Goal: Information Seeking & Learning: Find specific fact

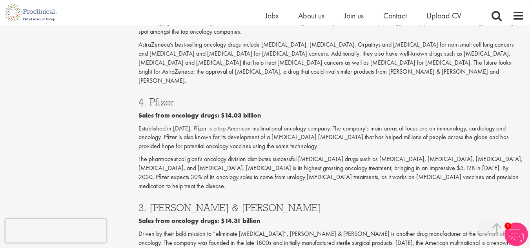
scroll to position [1114, 0]
drag, startPoint x: 274, startPoint y: 157, endPoint x: 135, endPoint y: 159, distance: 139.3
copy b "Sales from oncology drugs: $14.31 billion"
click at [240, 195] on div "3. [PERSON_NAME] & [PERSON_NAME] Sales from oncology drugs: $14.31 billion Driv…" at bounding box center [331, 248] width 397 height 106
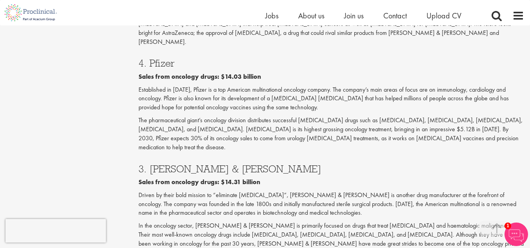
scroll to position [1152, 0]
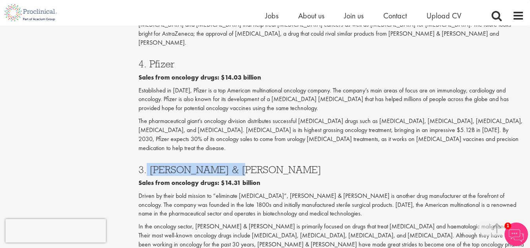
drag, startPoint x: 239, startPoint y: 109, endPoint x: 146, endPoint y: 107, distance: 92.6
click at [146, 165] on h3 "3. [PERSON_NAME] & [PERSON_NAME]" at bounding box center [332, 170] width 386 height 10
click at [205, 222] on p "In the oncology sector, [PERSON_NAME] & [PERSON_NAME] is primarily focused on d…" at bounding box center [332, 240] width 386 height 36
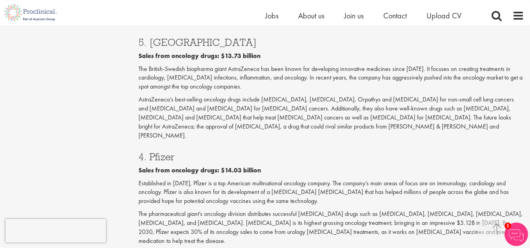
scroll to position [1070, 0]
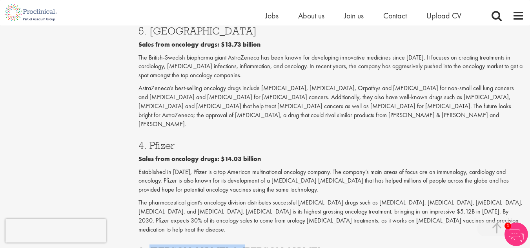
drag, startPoint x: 233, startPoint y: 188, endPoint x: 149, endPoint y: 191, distance: 84.4
click at [149, 246] on h3 "3. [PERSON_NAME] & [PERSON_NAME]" at bounding box center [332, 251] width 386 height 10
copy h3 "Johnson & Johnson"
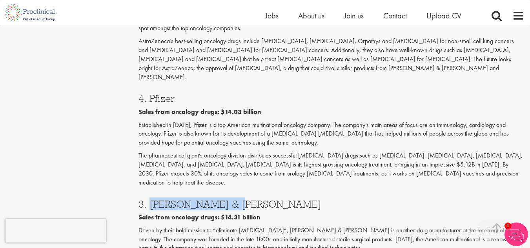
scroll to position [1117, 0]
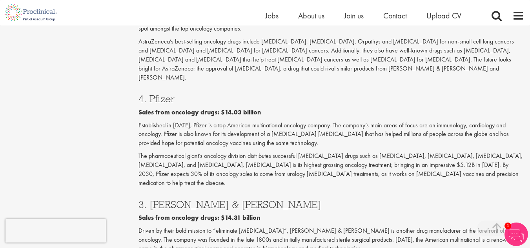
drag, startPoint x: 455, startPoint y: 199, endPoint x: 299, endPoint y: 207, distance: 156.7
copy p "Their most well-known oncology drugs include [MEDICAL_DATA], [MEDICAL_DATA], [M…"
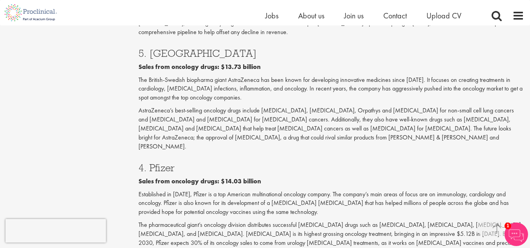
scroll to position [1038, 0]
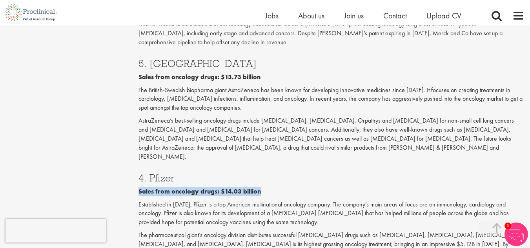
drag, startPoint x: 138, startPoint y: 137, endPoint x: 274, endPoint y: 137, distance: 136.1
copy b "Sales from oncology drugs: $14.03 billion"
click at [284, 200] on p "Established in [DATE], Pfizer is a top American multinational oncology company.…" at bounding box center [332, 213] width 386 height 27
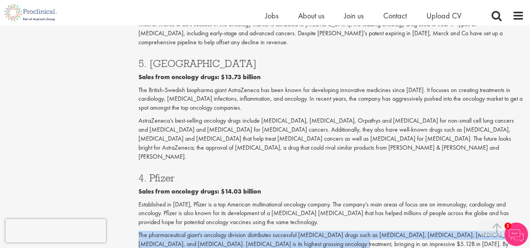
drag, startPoint x: 137, startPoint y: 179, endPoint x: 313, endPoint y: 193, distance: 176.7
copy p "The pharmaceutical giant’s oncology division distributes successful [MEDICAL_DA…"
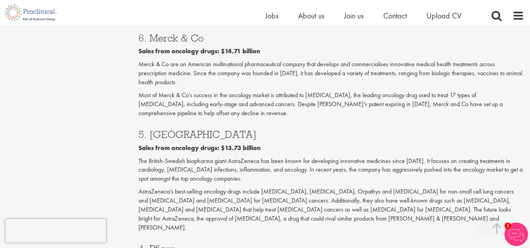
scroll to position [951, 0]
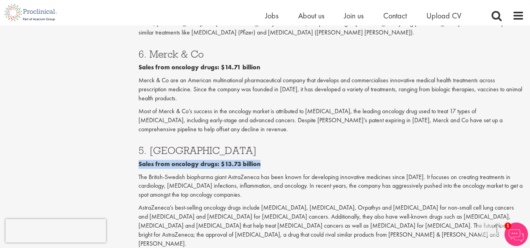
drag, startPoint x: 262, startPoint y: 120, endPoint x: 129, endPoint y: 120, distance: 132.2
copy b "Sales from oncology drugs: $13.73 billion"
click at [226, 204] on p "AstraZeneca’s best-selling oncology drugs include [MEDICAL_DATA], [MEDICAL_DATA…" at bounding box center [332, 226] width 386 height 45
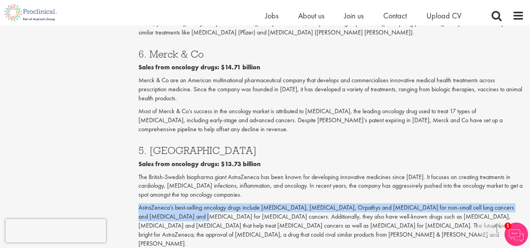
drag, startPoint x: 137, startPoint y: 162, endPoint x: 179, endPoint y: 169, distance: 42.7
click at [179, 204] on p "AstraZeneca’s best-selling oncology drugs include [MEDICAL_DATA], [MEDICAL_DATA…" at bounding box center [332, 226] width 386 height 45
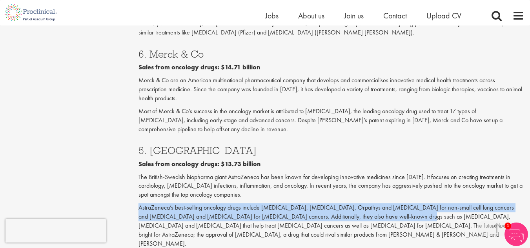
drag, startPoint x: 138, startPoint y: 164, endPoint x: 391, endPoint y: 172, distance: 253.2
click at [391, 204] on p "AstraZeneca’s best-selling oncology drugs include [MEDICAL_DATA], [MEDICAL_DATA…" at bounding box center [332, 226] width 386 height 45
copy p "AstraZeneca’s best-selling oncology drugs include Tagrisso, Imfinzi, Orpathys a…"
